Goal: Task Accomplishment & Management: Manage account settings

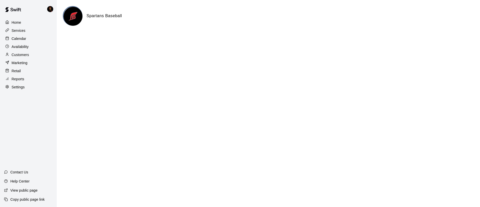
click at [25, 40] on p "Calendar" at bounding box center [19, 38] width 15 height 5
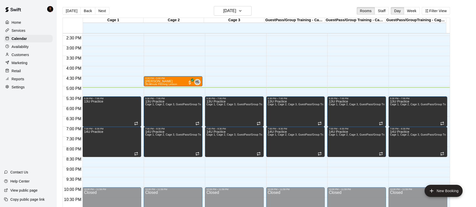
scroll to position [284, 0]
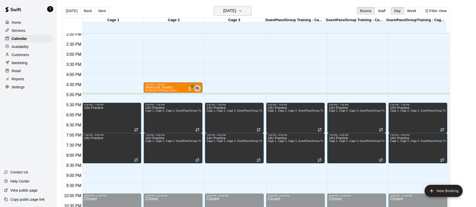
click at [230, 12] on h6 "[DATE]" at bounding box center [229, 10] width 13 height 7
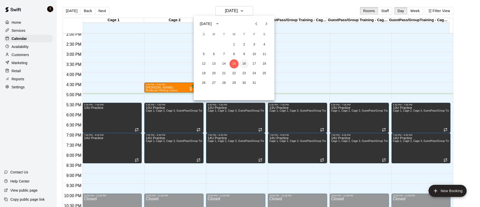
click at [241, 64] on button "16" at bounding box center [244, 63] width 9 height 9
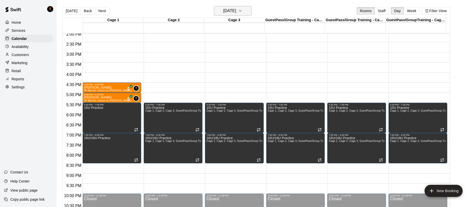
click at [231, 10] on h6 "[DATE]" at bounding box center [229, 10] width 13 height 7
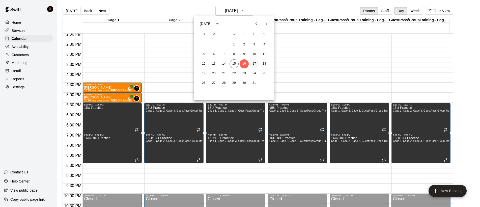
click at [252, 60] on button "17" at bounding box center [254, 63] width 9 height 9
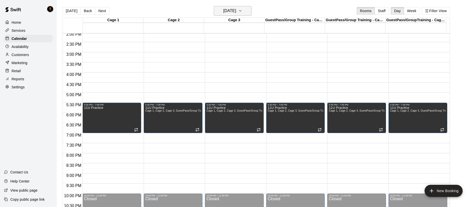
click at [216, 13] on button "[DATE]" at bounding box center [233, 11] width 38 height 10
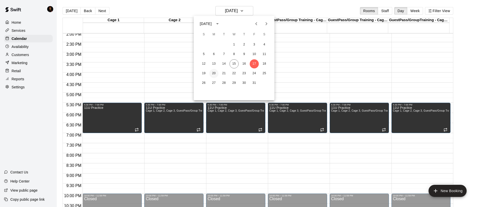
click at [216, 71] on button "20" at bounding box center [213, 73] width 9 height 9
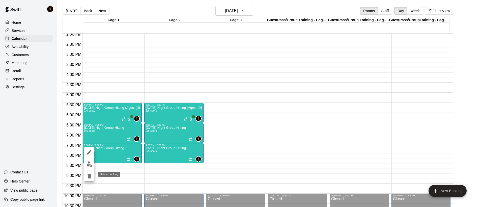
click at [89, 175] on icon "delete" at bounding box center [90, 176] width 4 height 5
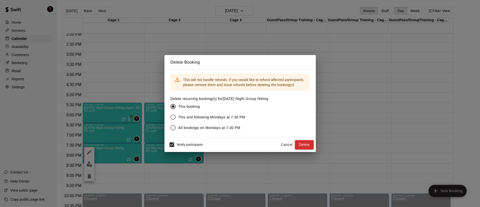
click at [116, 155] on div "Delete Booking This will not handle refunds. If you would like to refund affect…" at bounding box center [240, 103] width 480 height 207
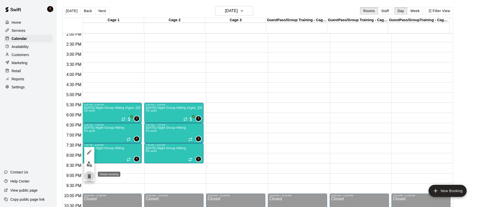
click at [90, 175] on icon "delete" at bounding box center [90, 176] width 4 height 5
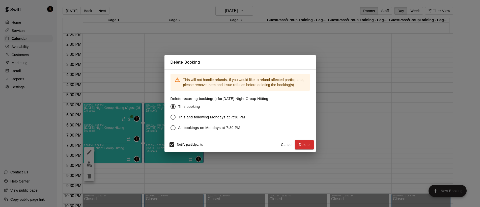
click at [194, 146] on span "Notify participants" at bounding box center [190, 145] width 26 height 4
click at [306, 147] on button "Delete" at bounding box center [304, 144] width 19 height 9
